Goal: Transaction & Acquisition: Purchase product/service

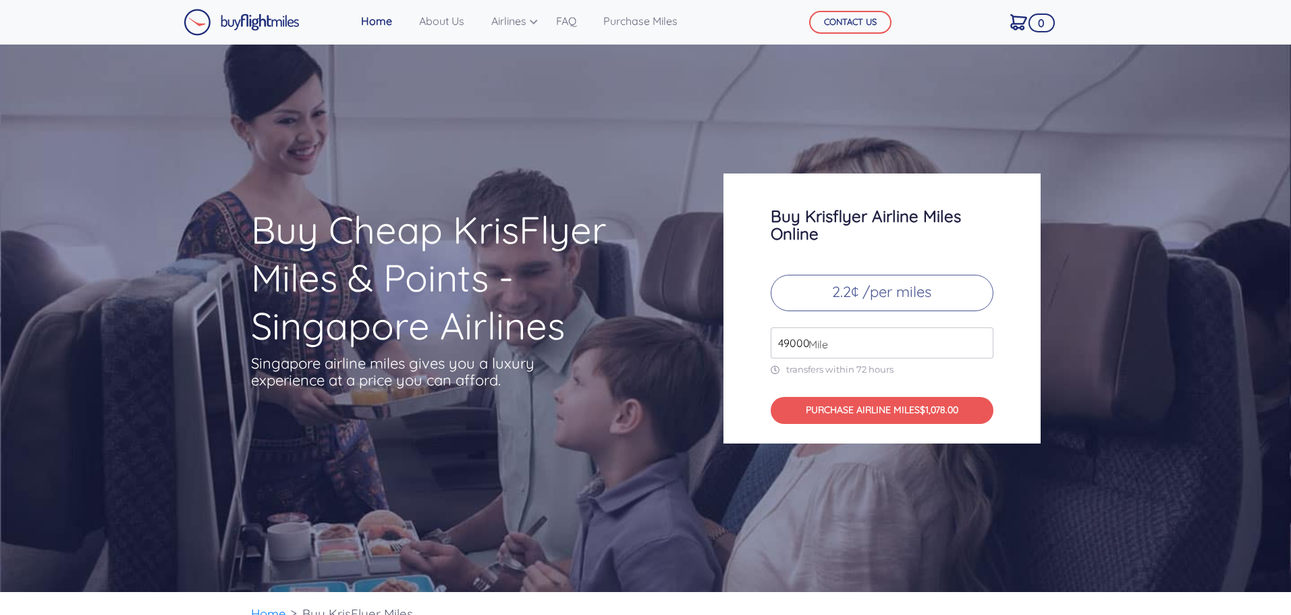
click at [920, 346] on input "49000" at bounding box center [882, 342] width 223 height 31
drag, startPoint x: 831, startPoint y: 348, endPoint x: 769, endPoint y: 347, distance: 62.1
click at [769, 347] on div "Buy Krisflyer Airline Miles Online 2.2¢ /per miles 49000 Mile transfers within …" at bounding box center [882, 308] width 317 height 270
click at [981, 342] on input "50000" at bounding box center [882, 342] width 223 height 31
click at [1025, 373] on div "Buy Krisflyer Airline Miles Online 2.2¢ /per miles 50000 Mile transfers within …" at bounding box center [882, 308] width 317 height 270
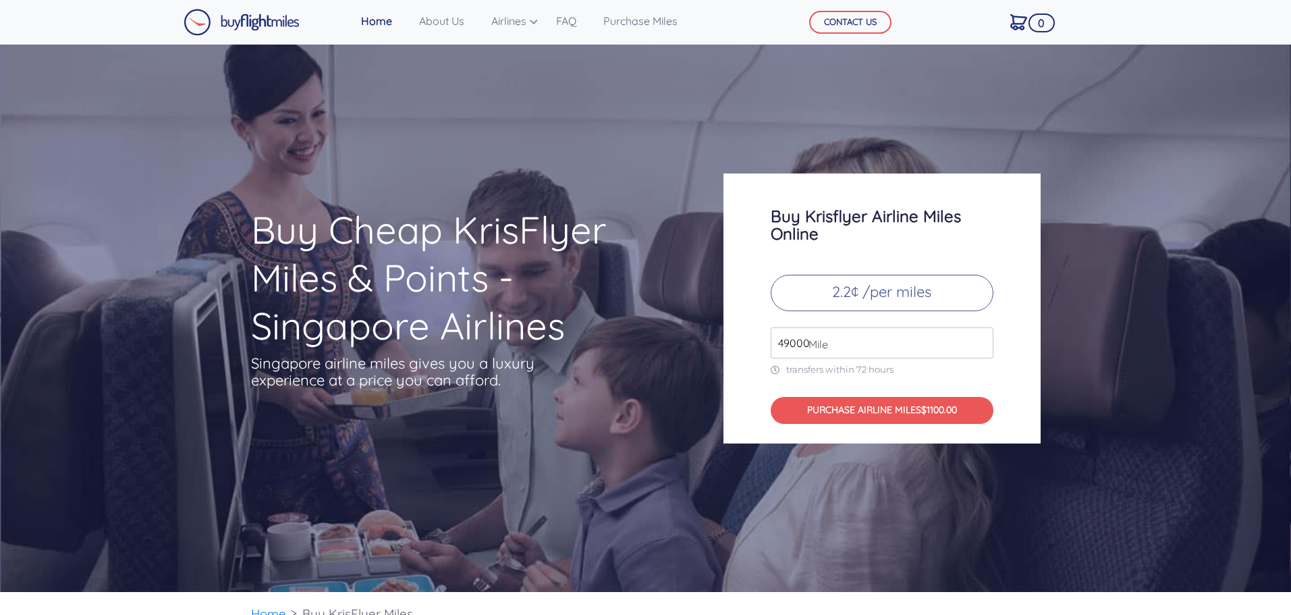
type input "49000"
click at [982, 346] on input "49000" at bounding box center [882, 342] width 223 height 31
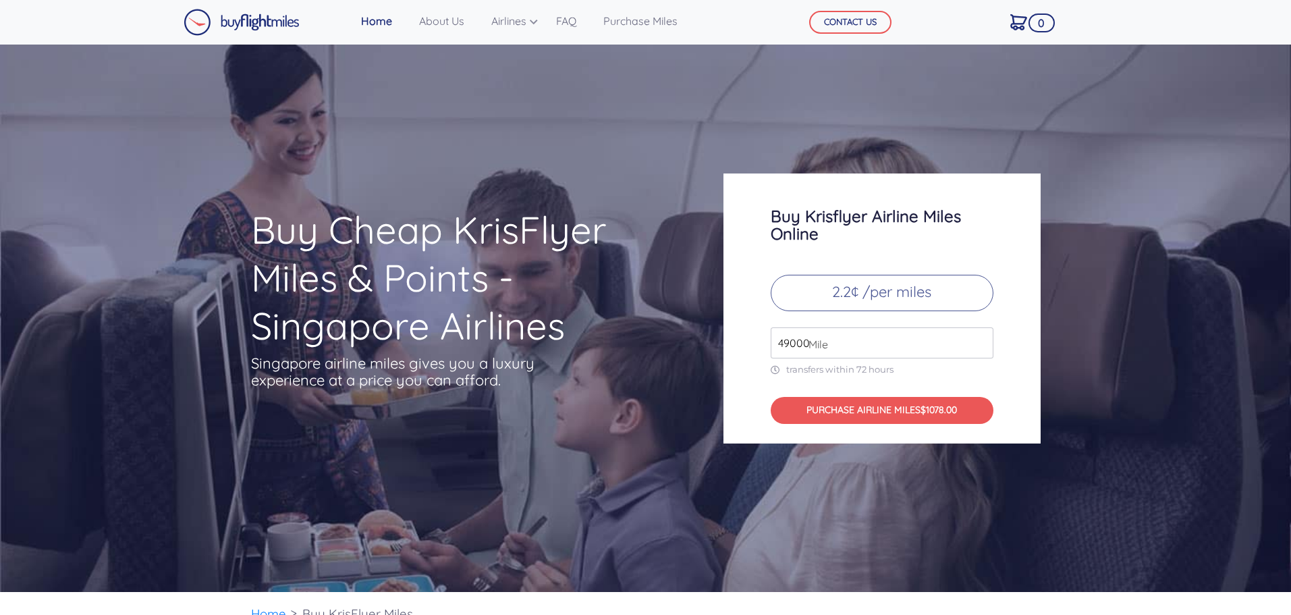
click at [982, 346] on input "49000" at bounding box center [882, 342] width 223 height 31
click at [913, 341] on input "49000" at bounding box center [882, 342] width 223 height 31
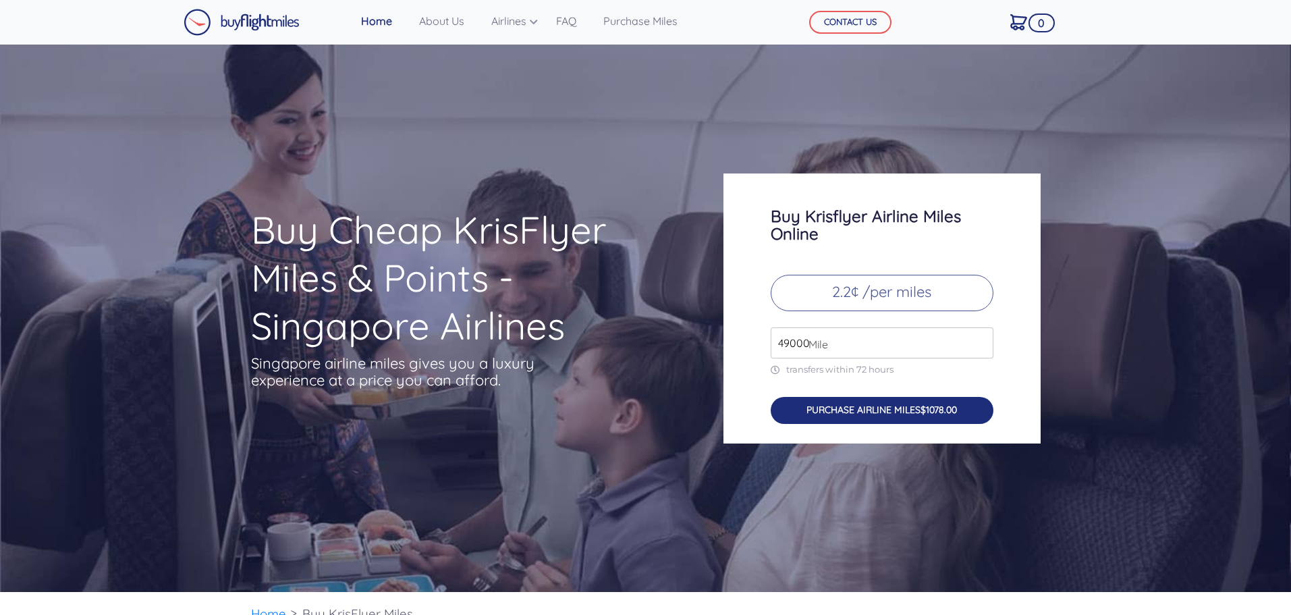
click at [925, 408] on button "PURCHASE AIRLINE MILES $1078.00" at bounding box center [882, 411] width 223 height 28
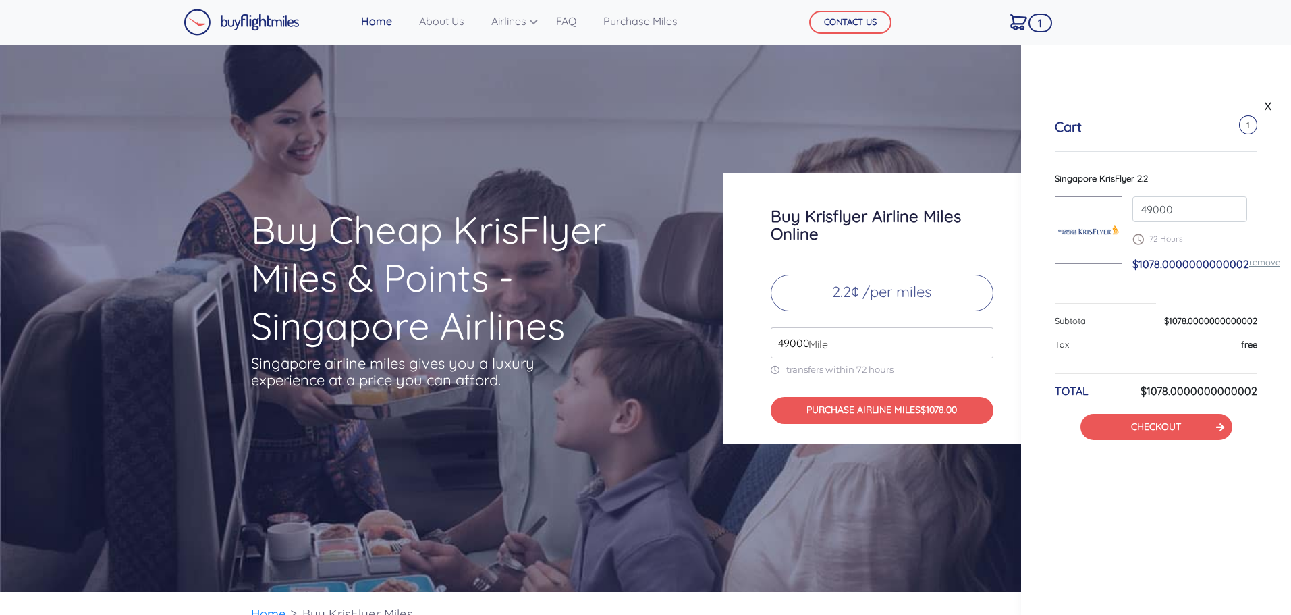
click at [1098, 296] on div "Singapore KrisFlyer 2.2 49000 72 Hours $1078.0000000000002 remove" at bounding box center [1156, 238] width 202 height 132
click at [1062, 303] on hr at bounding box center [1105, 303] width 101 height 1
click at [1175, 433] on button "CHECKOUT" at bounding box center [1157, 427] width 152 height 26
click at [1165, 427] on link "CHECKOUT" at bounding box center [1156, 427] width 50 height 12
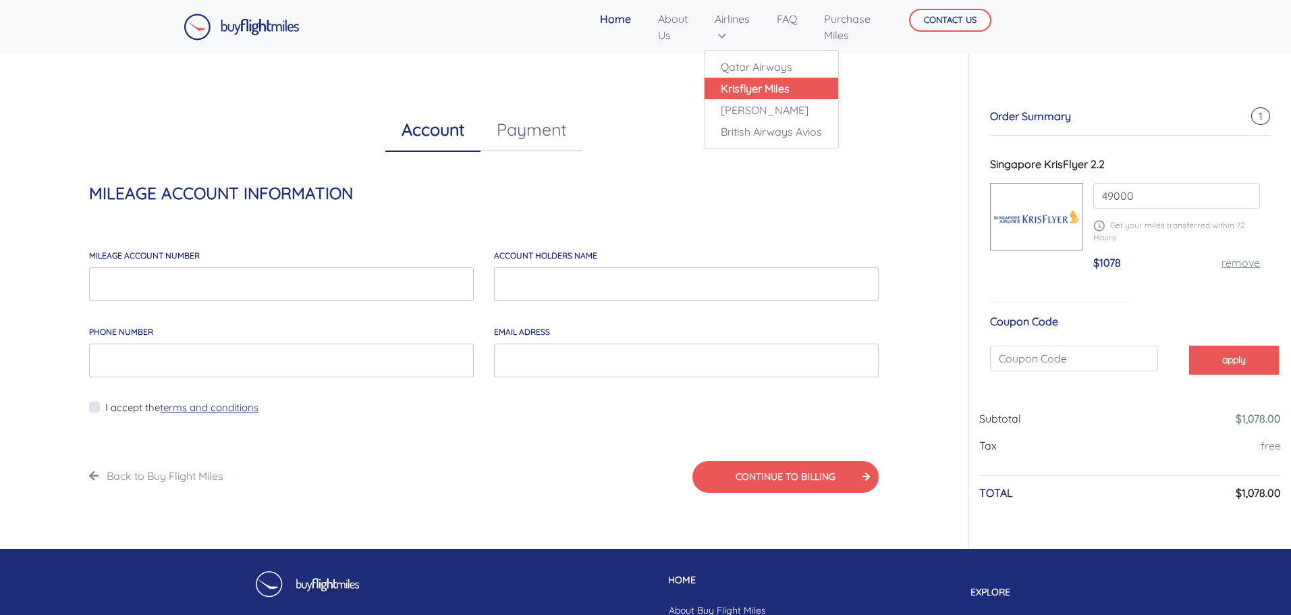
click at [772, 92] on link "Krisflyer Miles" at bounding box center [772, 89] width 134 height 22
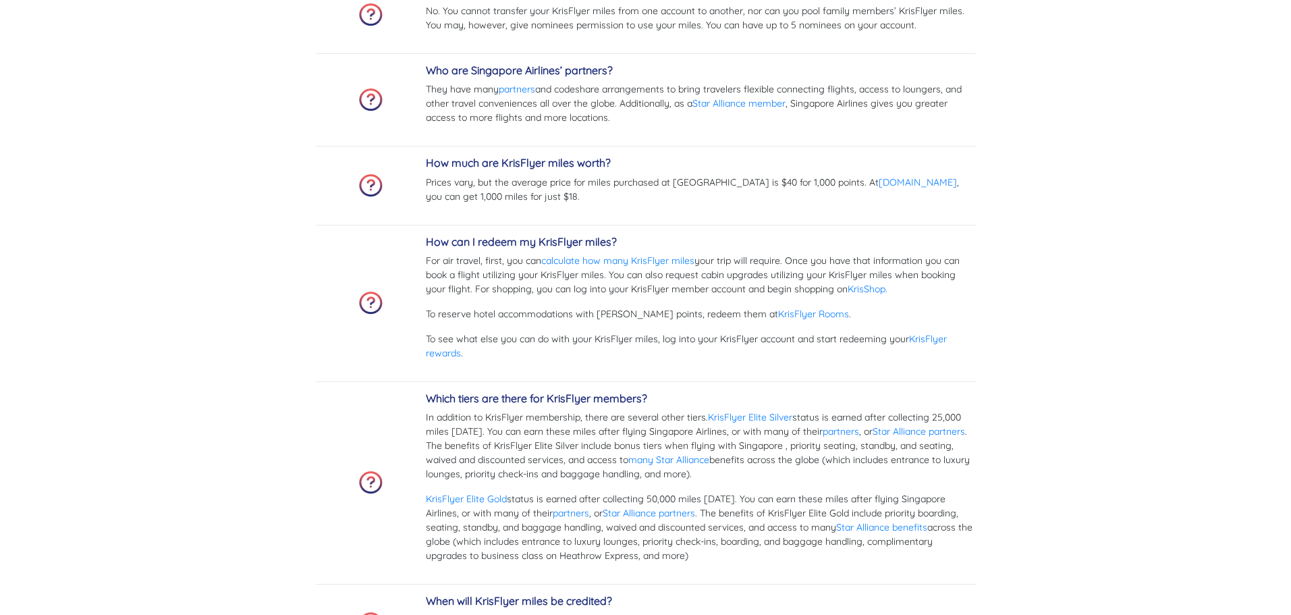
scroll to position [4050, 0]
